Goal: Check status: Check status

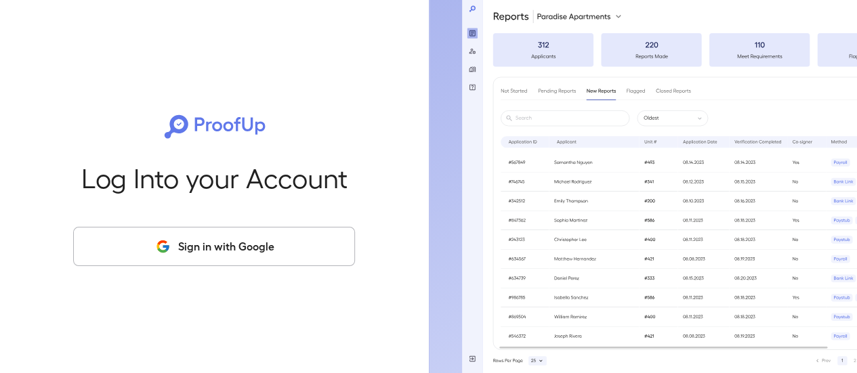
click at [282, 242] on button "Sign in with Google" at bounding box center [214, 246] width 282 height 39
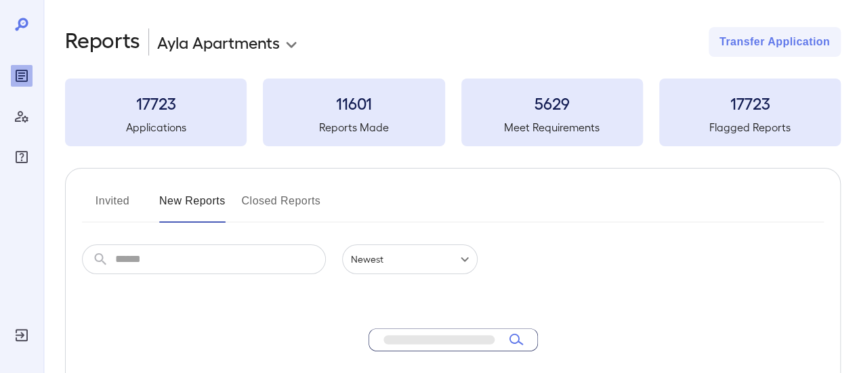
click at [723, 202] on div "Invited New Reports Closed Reports" at bounding box center [453, 206] width 742 height 33
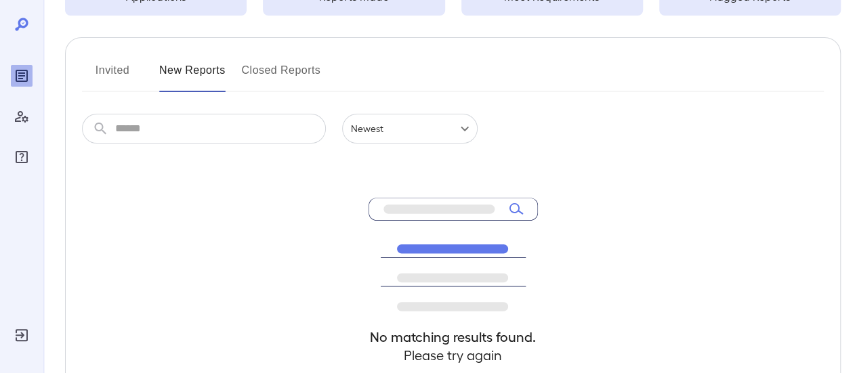
scroll to position [134, 0]
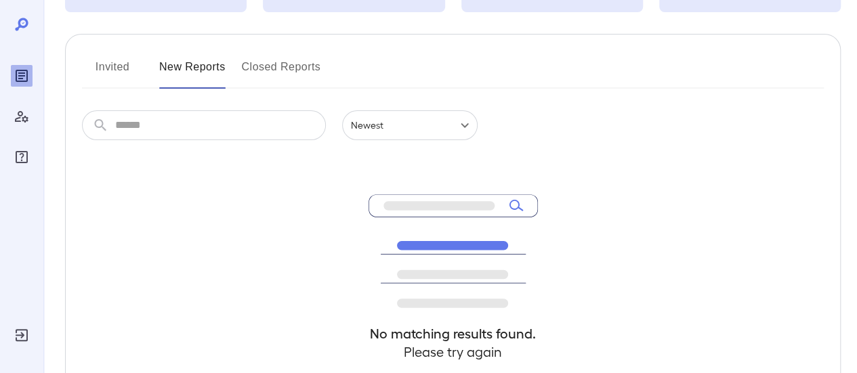
click at [117, 75] on button "Invited" at bounding box center [112, 72] width 61 height 33
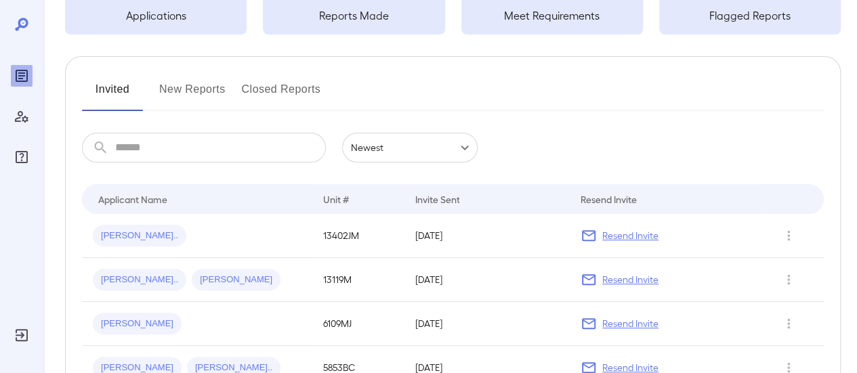
scroll to position [117, 0]
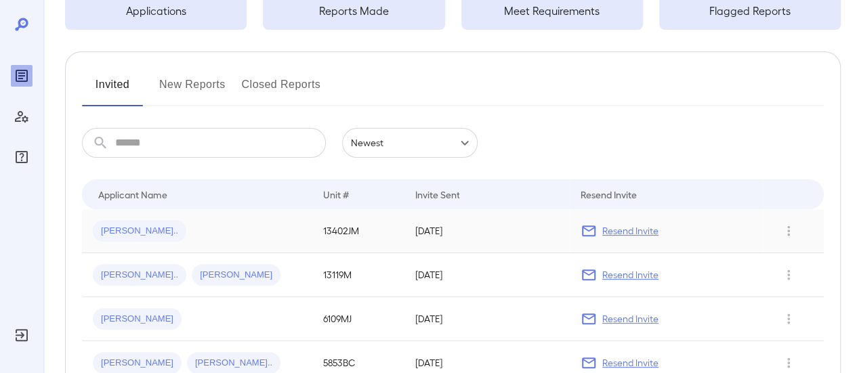
click at [634, 230] on p "Resend Invite" at bounding box center [630, 231] width 56 height 14
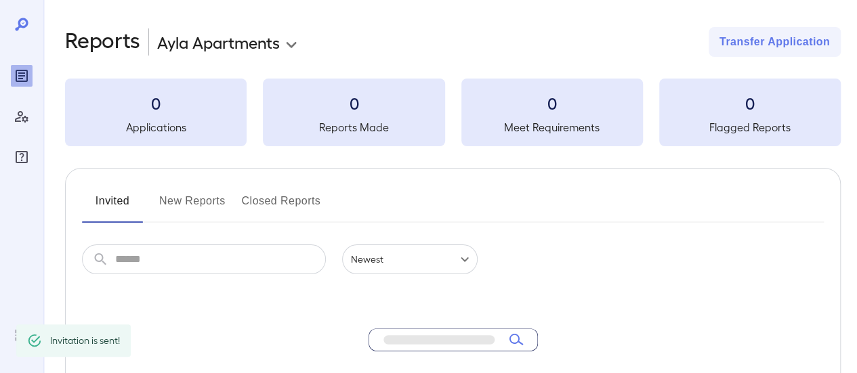
scroll to position [117, 0]
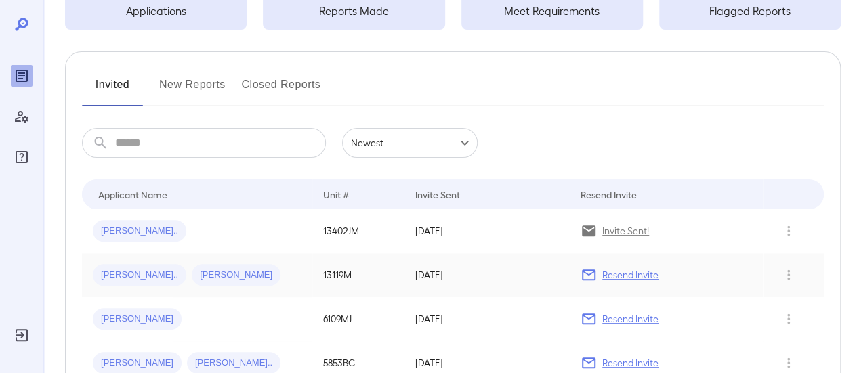
click at [655, 267] on div "Resend Invite" at bounding box center [666, 275] width 171 height 16
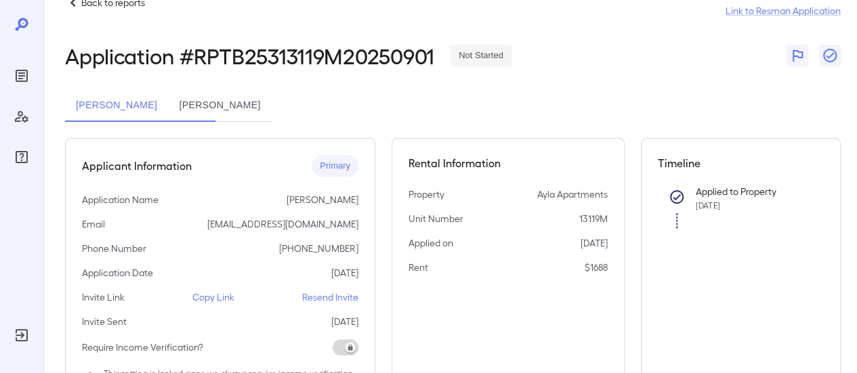
scroll to position [37, 0]
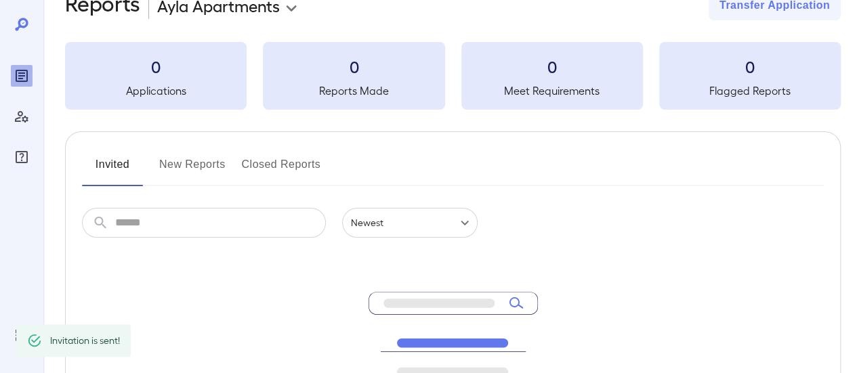
scroll to position [117, 0]
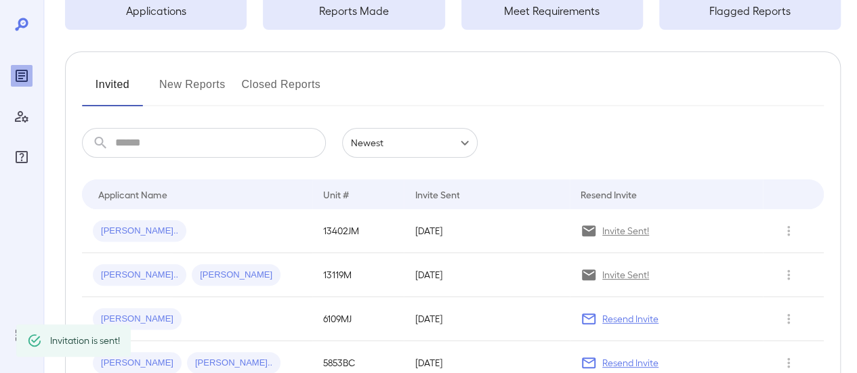
click at [193, 83] on button "New Reports" at bounding box center [192, 90] width 66 height 33
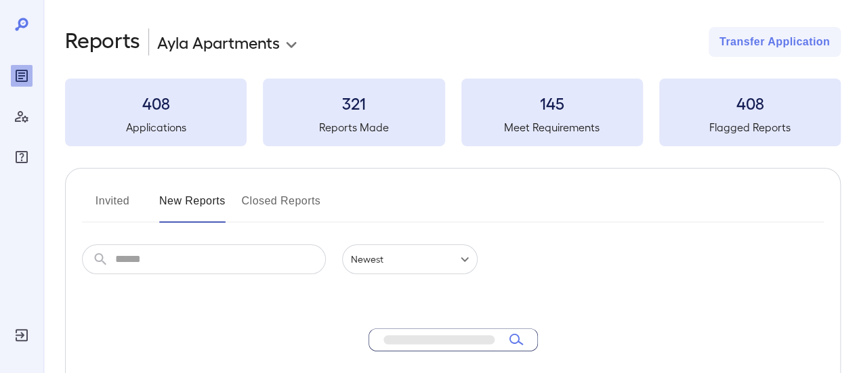
click at [195, 198] on button "New Reports" at bounding box center [192, 206] width 66 height 33
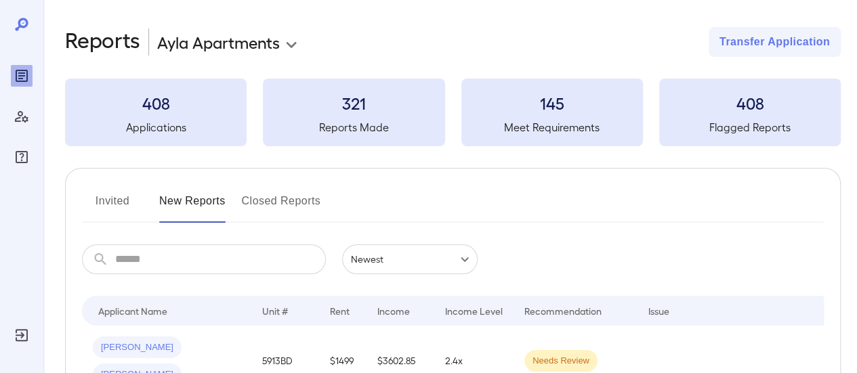
click at [784, 307] on div "Issue" at bounding box center [731, 311] width 166 height 16
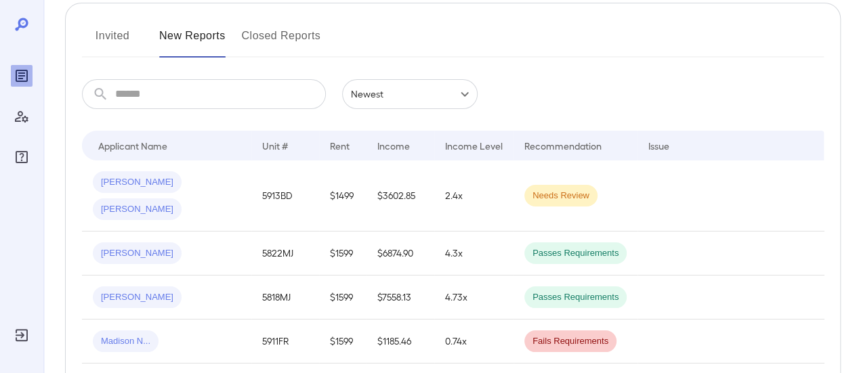
scroll to position [173, 0]
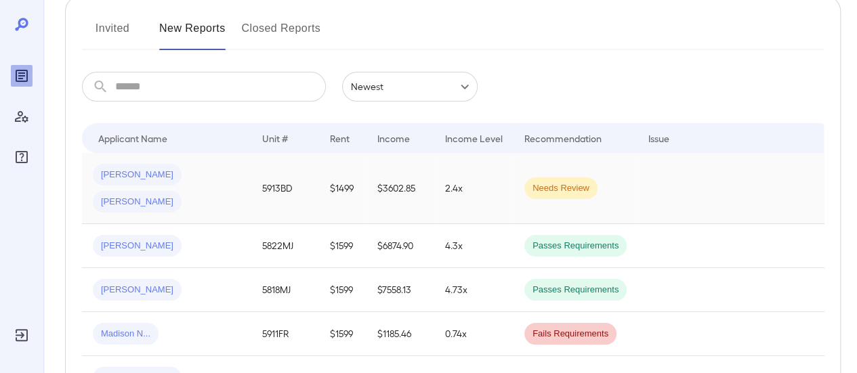
click at [201, 185] on div "Ahmad A... Jean A..." at bounding box center [167, 188] width 148 height 49
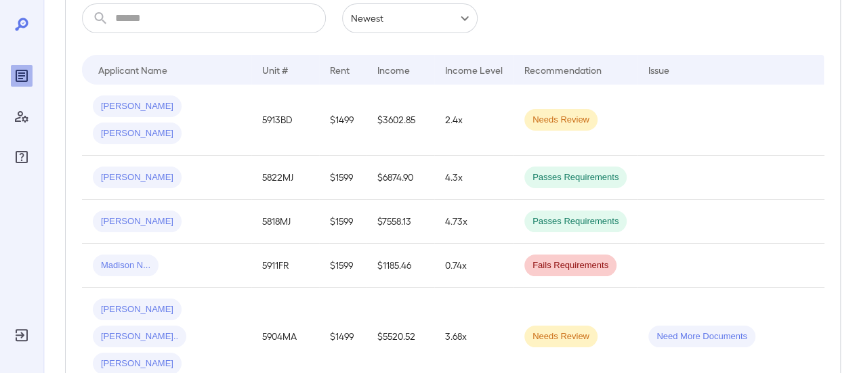
scroll to position [243, 0]
